Goal: Information Seeking & Learning: Find specific page/section

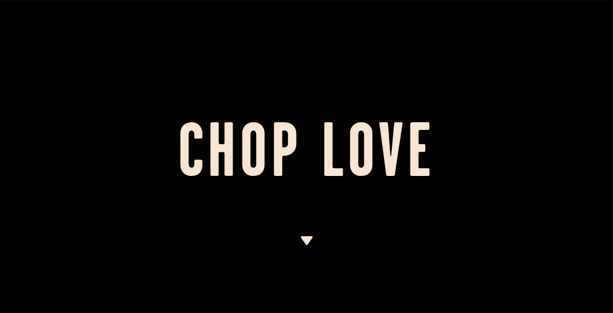
click at [309, 240] on img at bounding box center [307, 240] width 14 height 9
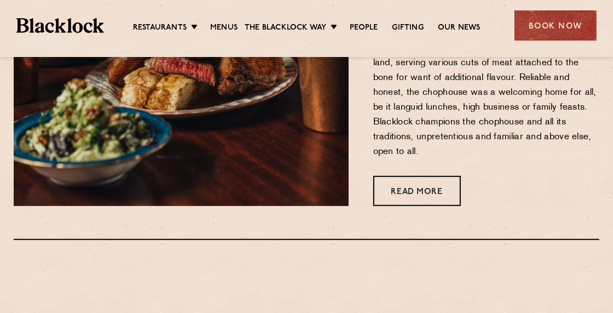
scroll to position [538, 0]
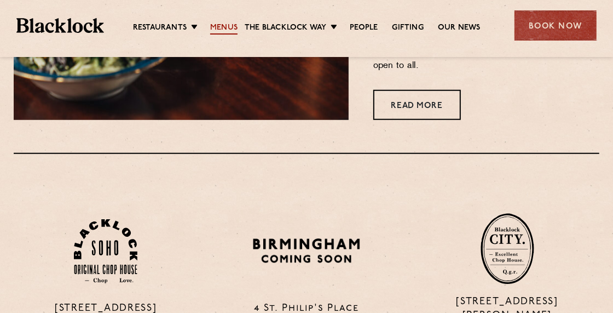
click at [216, 26] on link "Menus" at bounding box center [223, 28] width 27 height 12
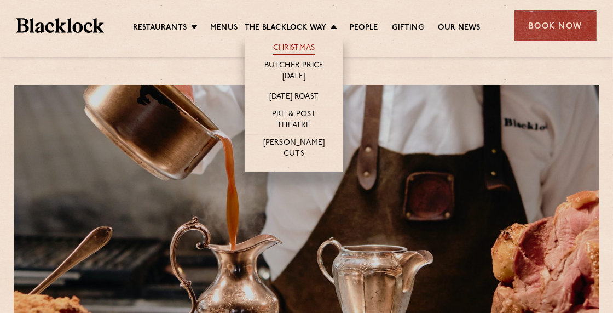
click at [276, 44] on link "Christmas" at bounding box center [294, 49] width 42 height 12
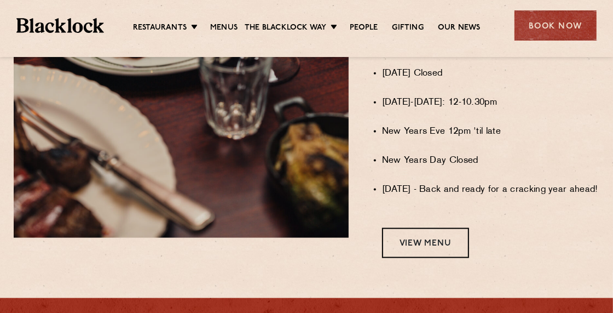
scroll to position [857, 0]
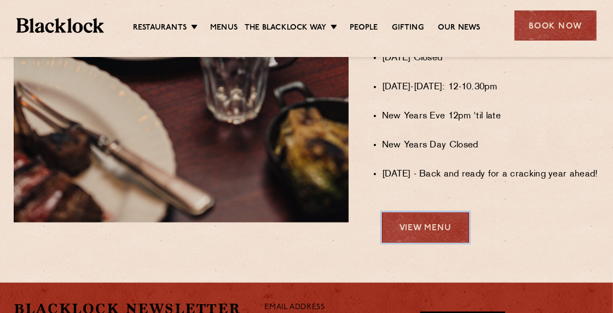
click at [415, 233] on link "View Menu" at bounding box center [425, 227] width 87 height 30
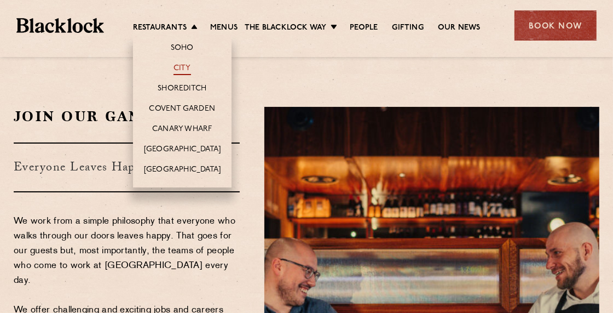
click at [174, 67] on link "City" at bounding box center [183, 69] width 18 height 12
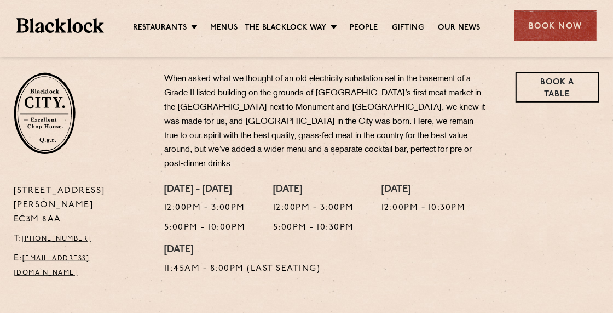
scroll to position [356, 0]
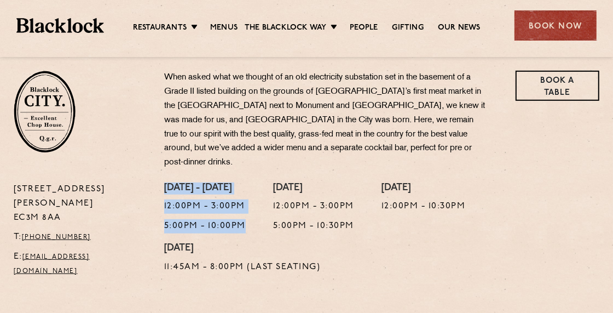
drag, startPoint x: 168, startPoint y: 172, endPoint x: 252, endPoint y: 210, distance: 92.2
click at [246, 210] on div "[DATE] - [DATE] 12:00pm - 3:00pm 5:00pm - 10:00pm" at bounding box center [205, 212] width 82 height 61
drag, startPoint x: 252, startPoint y: 210, endPoint x: 207, endPoint y: 209, distance: 44.3
copy div "[DATE] - [DATE] 12:00pm - 3:00pm 5:00pm - 10:00pm"
